Goal: Navigation & Orientation: Find specific page/section

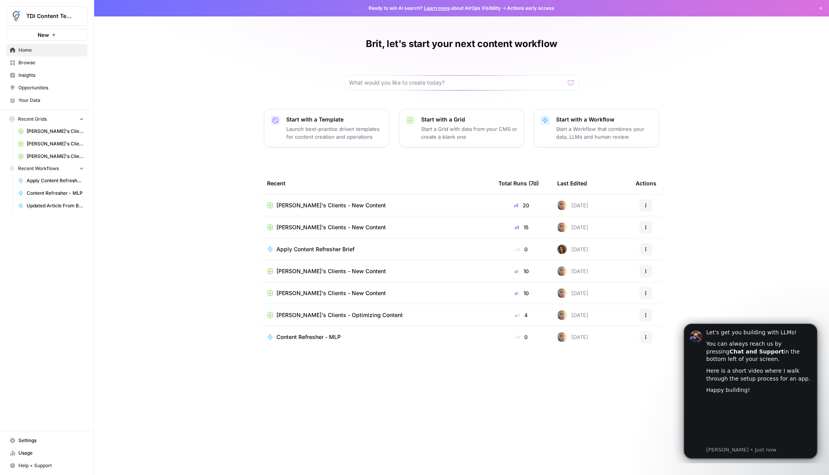
click at [297, 408] on div "Recent Total Runs (7d) Last Edited Actions Steph's Clients - New Content 20 Yes…" at bounding box center [462, 318] width 402 height 290
click at [814, 326] on icon "Dismiss notification" at bounding box center [815, 326] width 4 height 4
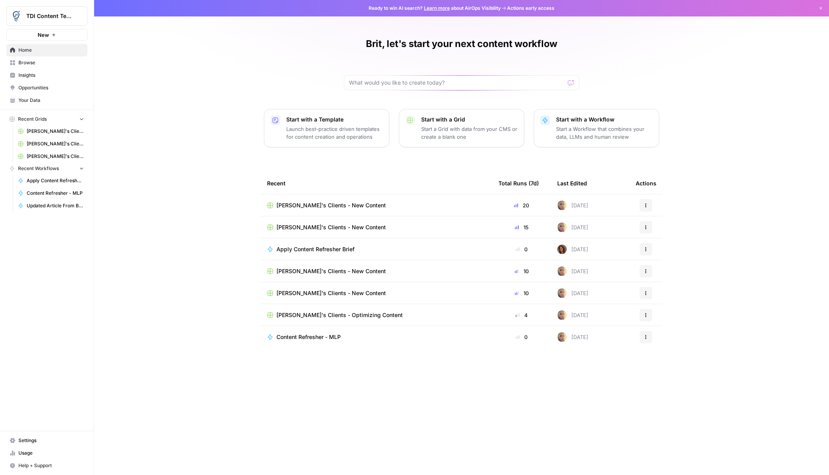
click at [172, 269] on div "Brit, let's start your next content workflow Start with a Template Launch best-…" at bounding box center [461, 237] width 735 height 475
click at [331, 246] on span "Apply Content Refresher Brief" at bounding box center [316, 250] width 78 height 8
click at [172, 188] on div "Brit, let's start your next content workflow Start with a Template Launch best-…" at bounding box center [461, 237] width 735 height 475
click at [32, 61] on span "Browse" at bounding box center [51, 62] width 66 height 7
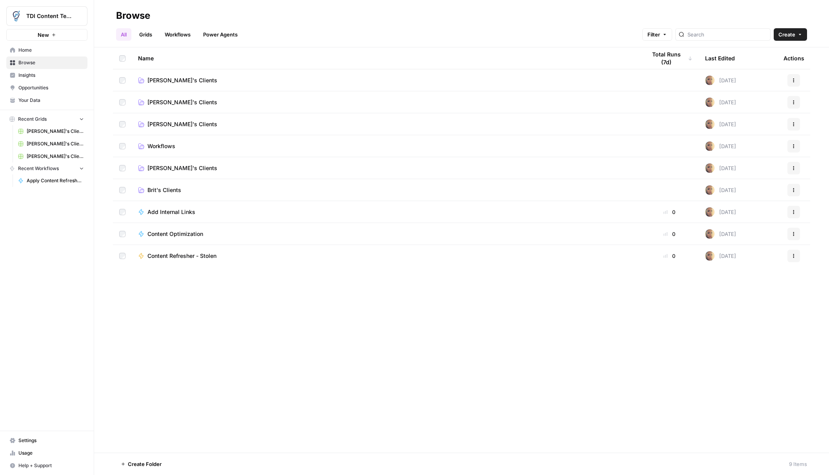
click at [32, 73] on span "Insights" at bounding box center [51, 75] width 66 height 7
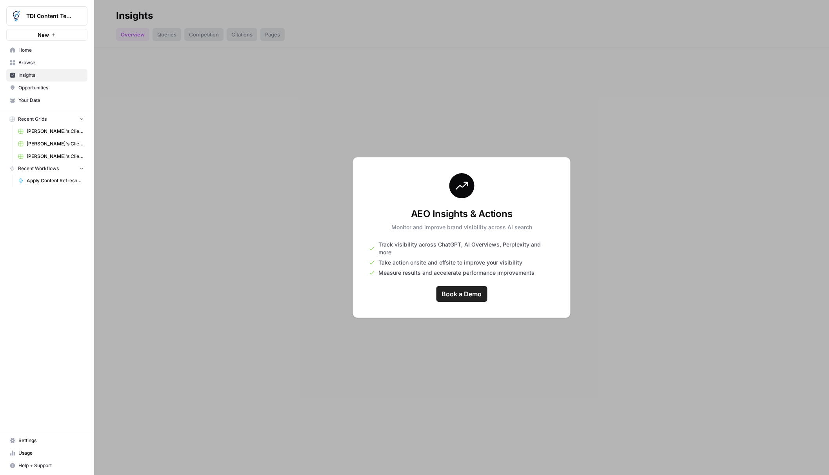
click at [36, 87] on span "Opportunities" at bounding box center [51, 87] width 66 height 7
click at [37, 98] on span "Your Data" at bounding box center [51, 100] width 66 height 7
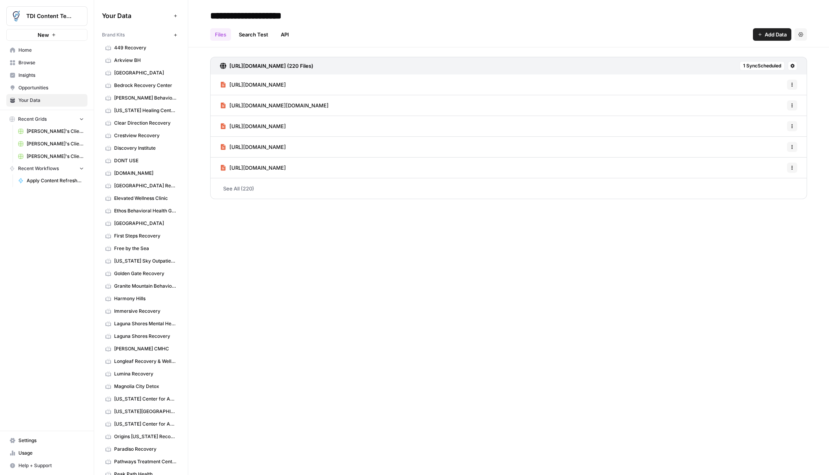
click at [37, 52] on span "Home" at bounding box center [51, 50] width 66 height 7
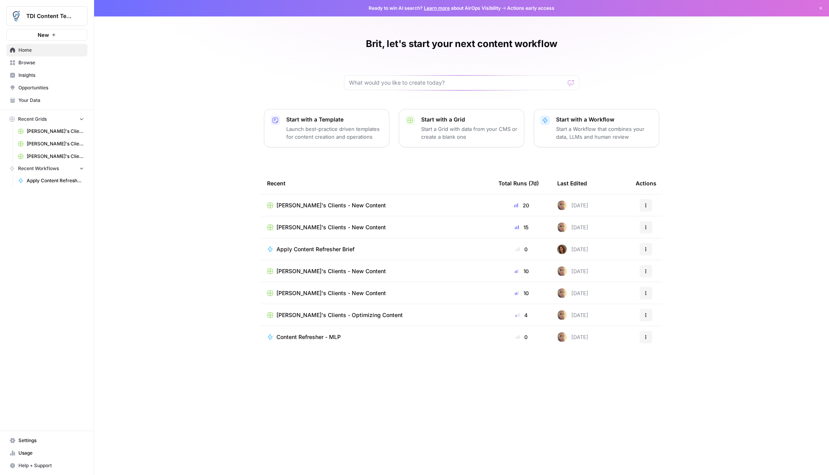
click at [155, 155] on div "Brit, let's start your next content workflow Start with a Template Launch best-…" at bounding box center [461, 237] width 735 height 475
click at [80, 168] on icon "button" at bounding box center [81, 169] width 3 height 2
click at [821, 10] on icon "button" at bounding box center [821, 8] width 5 height 5
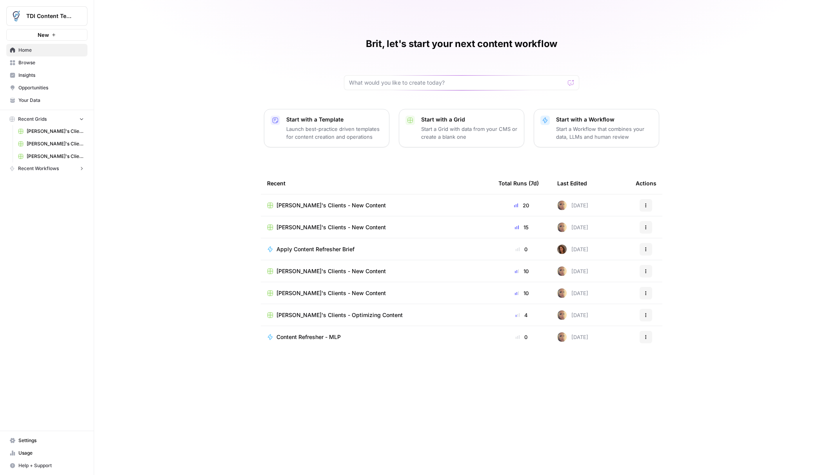
click at [195, 247] on div "Brit, let's start your next content workflow Start with a Template Launch best-…" at bounding box center [461, 237] width 735 height 475
click at [246, 82] on div "Brit, let's start your next content workflow Start with a Template Launch best-…" at bounding box center [461, 237] width 735 height 475
click at [25, 455] on span "Usage" at bounding box center [51, 453] width 66 height 7
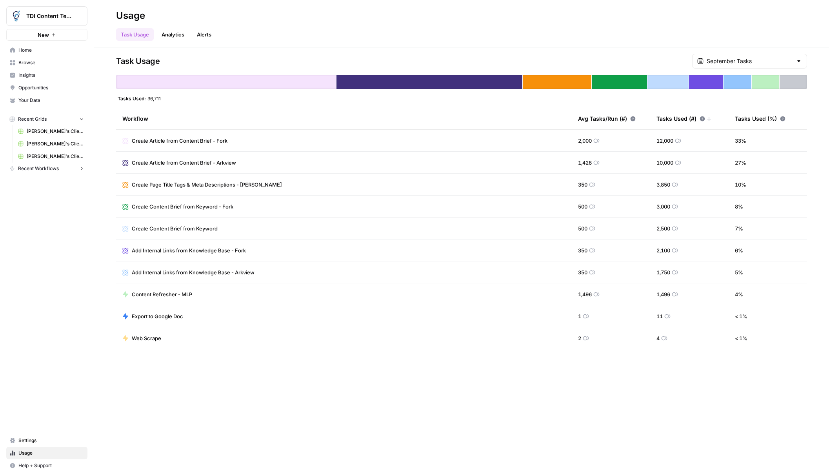
click at [53, 171] on span "Recent Workflows" at bounding box center [38, 168] width 41 height 7
click at [80, 19] on icon "Workspace: TDI Content Team" at bounding box center [81, 16] width 8 height 8
click at [225, 18] on h2 "Usage" at bounding box center [461, 15] width 691 height 13
click at [49, 52] on span "Home" at bounding box center [51, 50] width 66 height 7
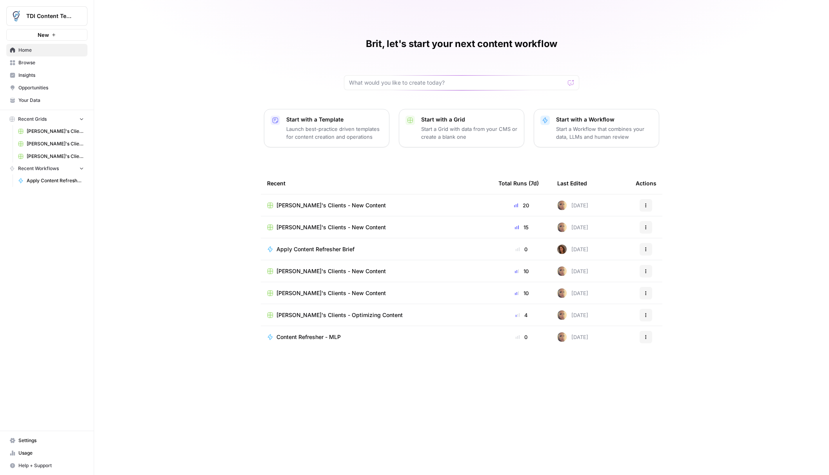
click at [191, 78] on div "Brit, let's start your next content workflow Start with a Template Launch best-…" at bounding box center [461, 237] width 735 height 475
click at [21, 16] on img "Workspace: TDI Content Team" at bounding box center [16, 16] width 14 height 14
